Goal: Find specific fact: Find specific fact

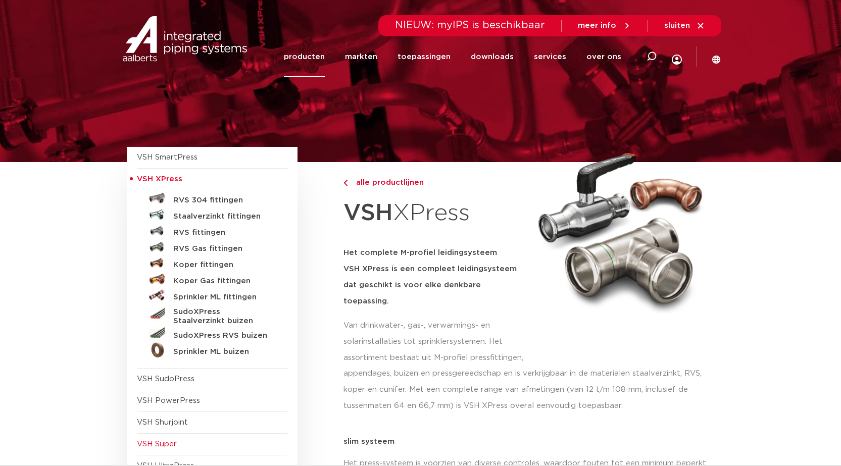
scroll to position [151, 0]
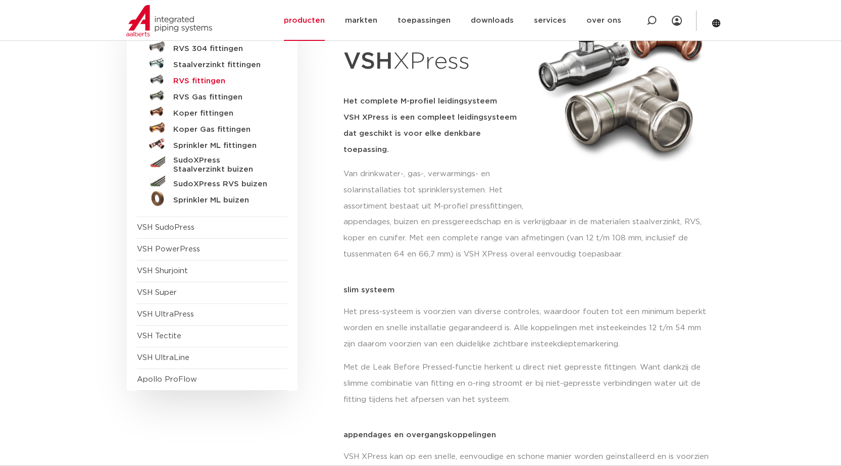
click at [198, 78] on h5 "RVS fittingen" at bounding box center [223, 81] width 100 height 9
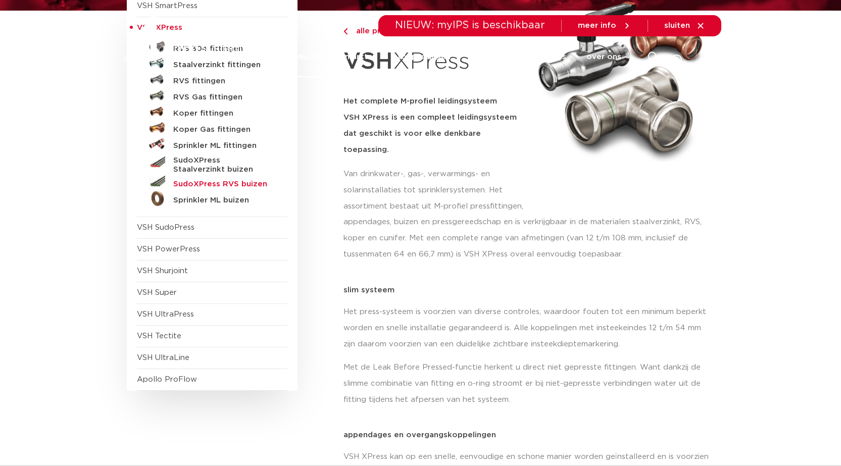
click at [245, 184] on h5 "SudoXPress RVS buizen" at bounding box center [223, 184] width 100 height 9
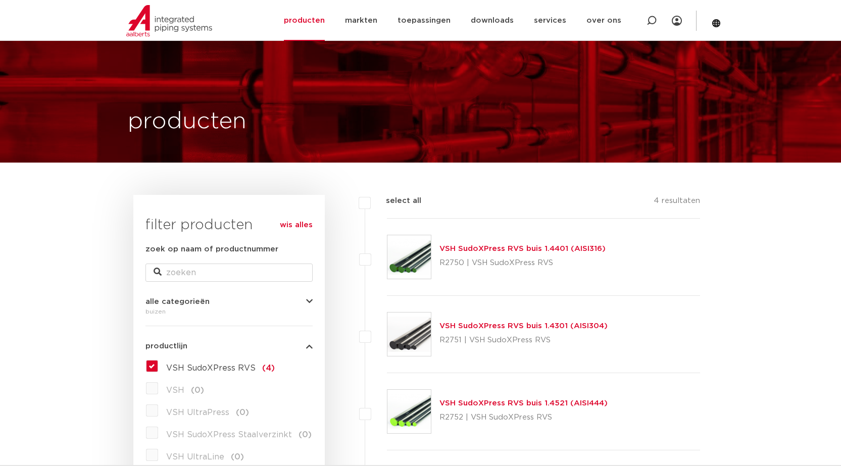
scroll to position [50, 0]
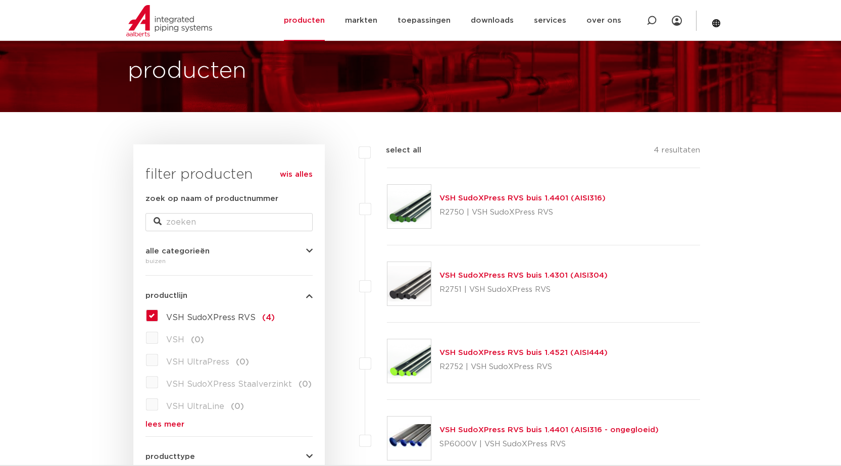
click at [530, 195] on link "VSH SudoXPress RVS buis 1.4401 (AISI316)" at bounding box center [522, 198] width 166 height 8
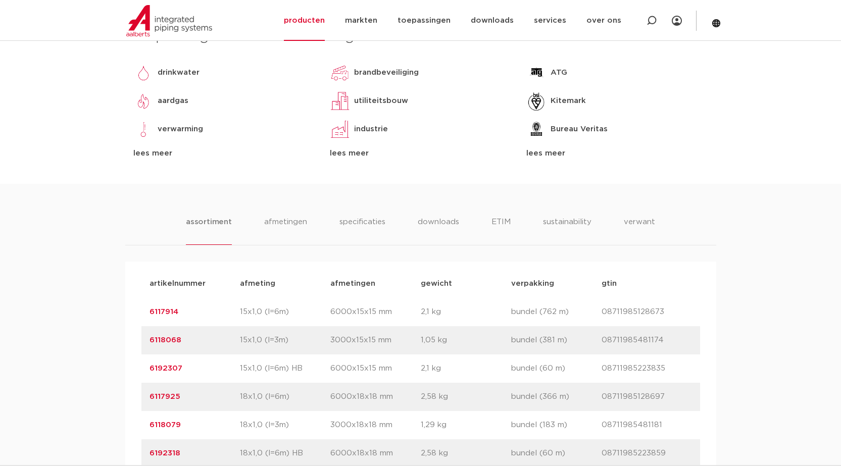
scroll to position [555, 0]
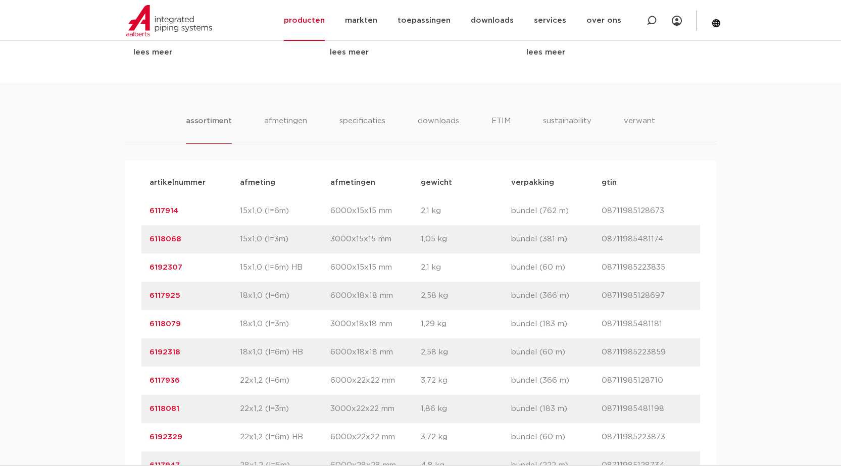
drag, startPoint x: 181, startPoint y: 233, endPoint x: 146, endPoint y: 232, distance: 34.9
click at [146, 225] on div "artikelnummer 6117914 afmeting 15x1,0 (l=6m) [GEOGRAPHIC_DATA] 6000x15x15 mm ge…" at bounding box center [420, 211] width 558 height 28
copy link "6117914"
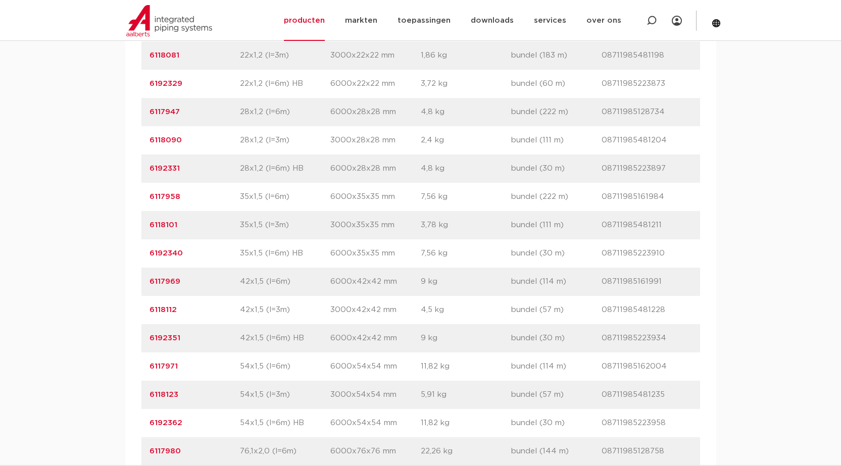
scroll to position [606, 0]
